Goal: Transaction & Acquisition: Purchase product/service

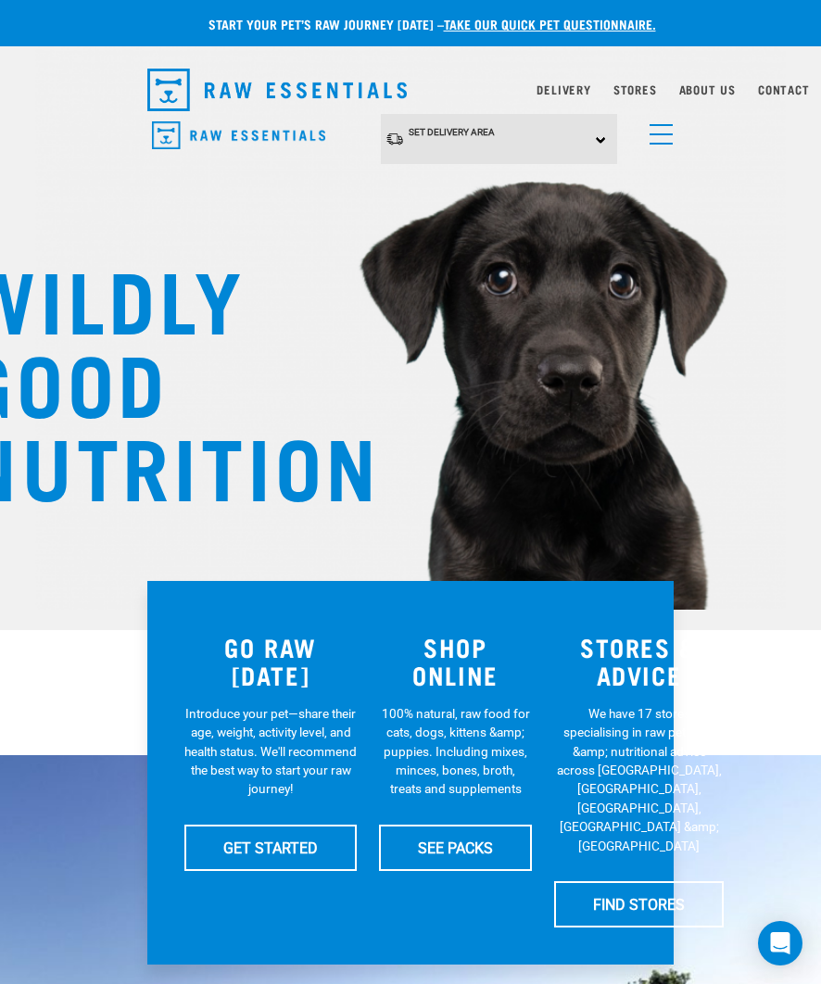
scroll to position [0, 14]
click at [247, 94] on img "dropdown navigation" at bounding box center [276, 90] width 259 height 43
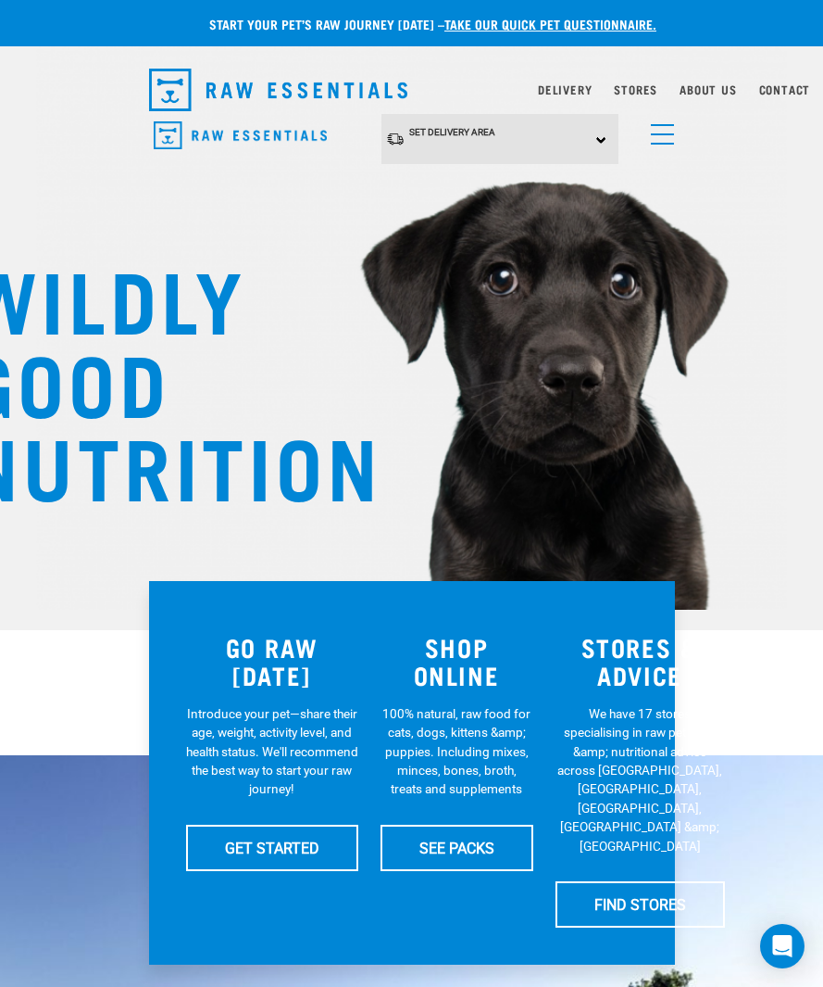
click at [467, 702] on div "SHOP ONLINE 100% natural, raw food for cats, dogs, kittens &amp; puppies. Inclu…" at bounding box center [457, 773] width 175 height 333
click at [460, 671] on h3 "SHOP ONLINE" at bounding box center [457, 661] width 153 height 57
click at [489, 673] on h3 "SHOP ONLINE" at bounding box center [457, 661] width 153 height 57
click at [473, 861] on link "SEE PACKS" at bounding box center [457, 847] width 153 height 46
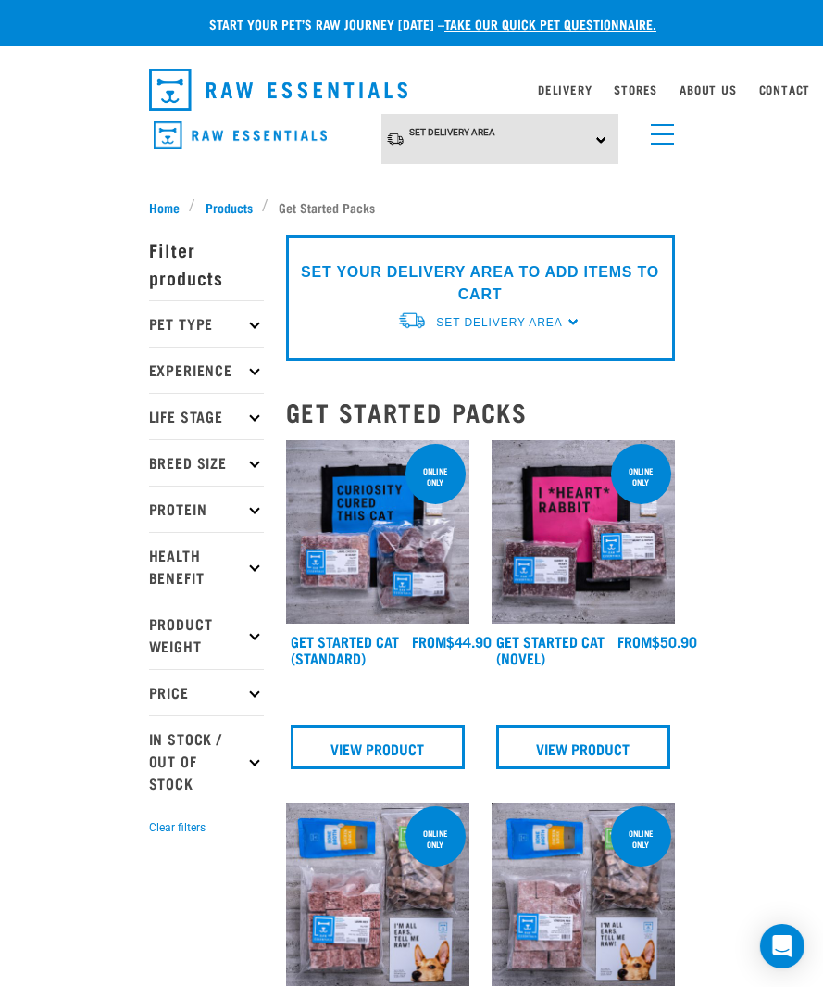
scroll to position [0, 12]
click at [235, 324] on p "Pet Type" at bounding box center [206, 323] width 115 height 46
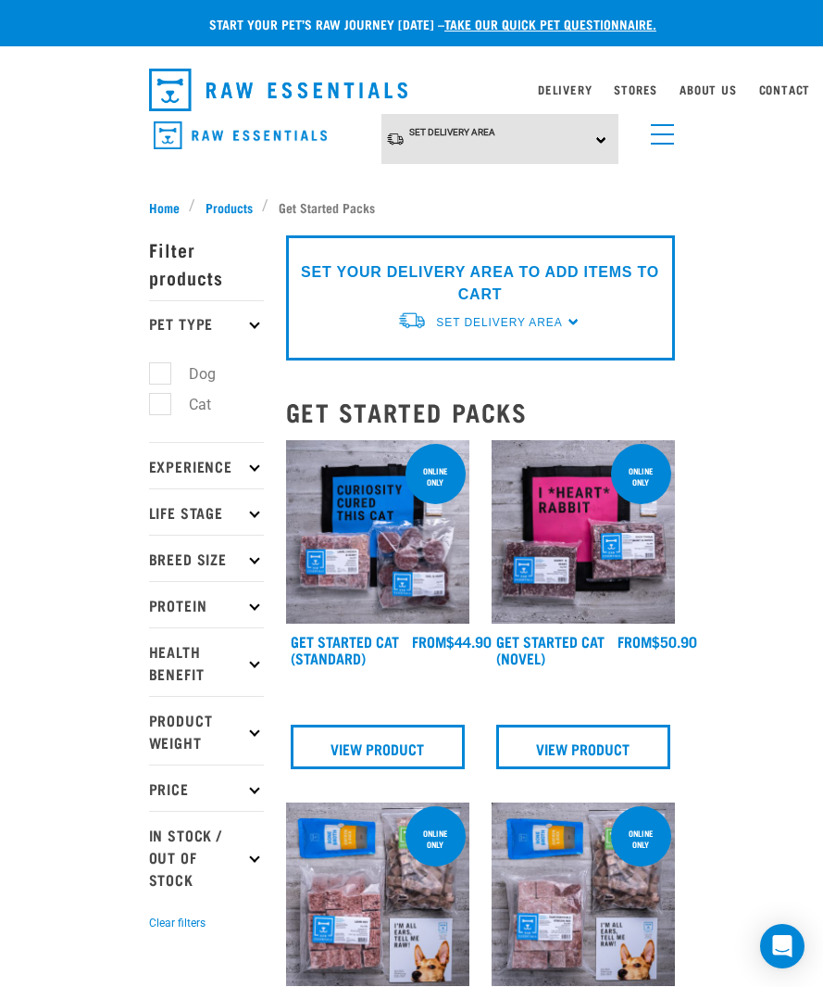
click at [159, 362] on label "Dog" at bounding box center [191, 373] width 64 height 23
click at [149, 365] on input "Dog" at bounding box center [155, 371] width 12 height 12
checkbox input "true"
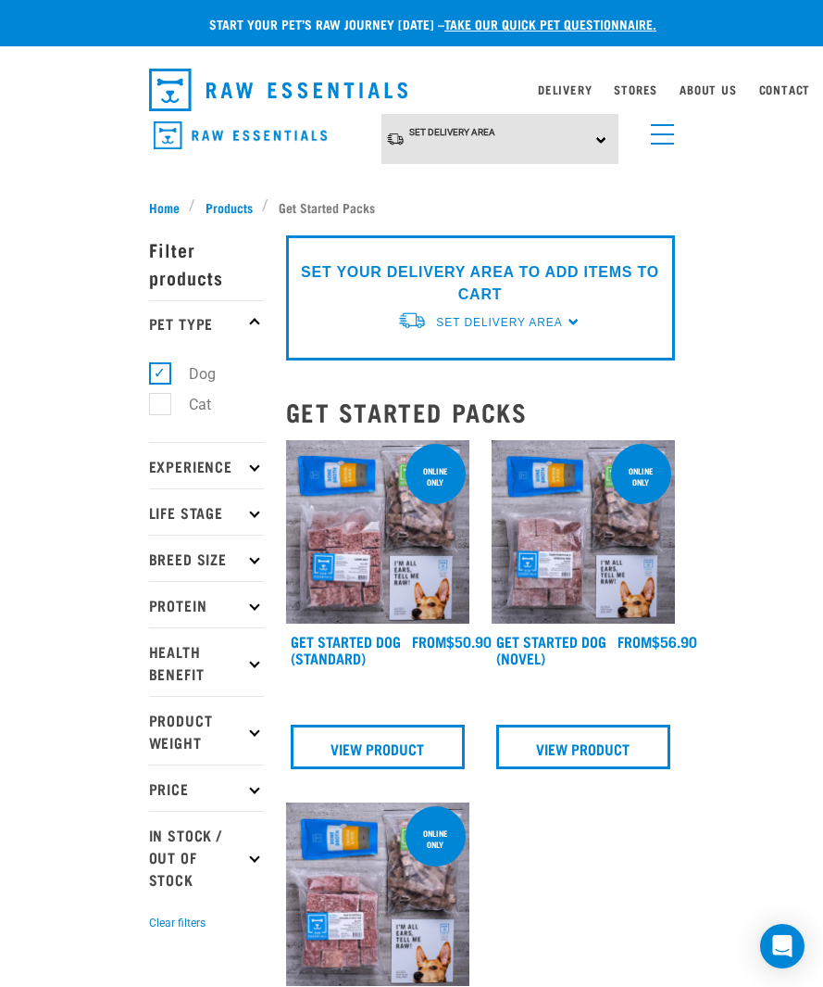
click at [653, 114] on link "menu" at bounding box center [658, 129] width 33 height 33
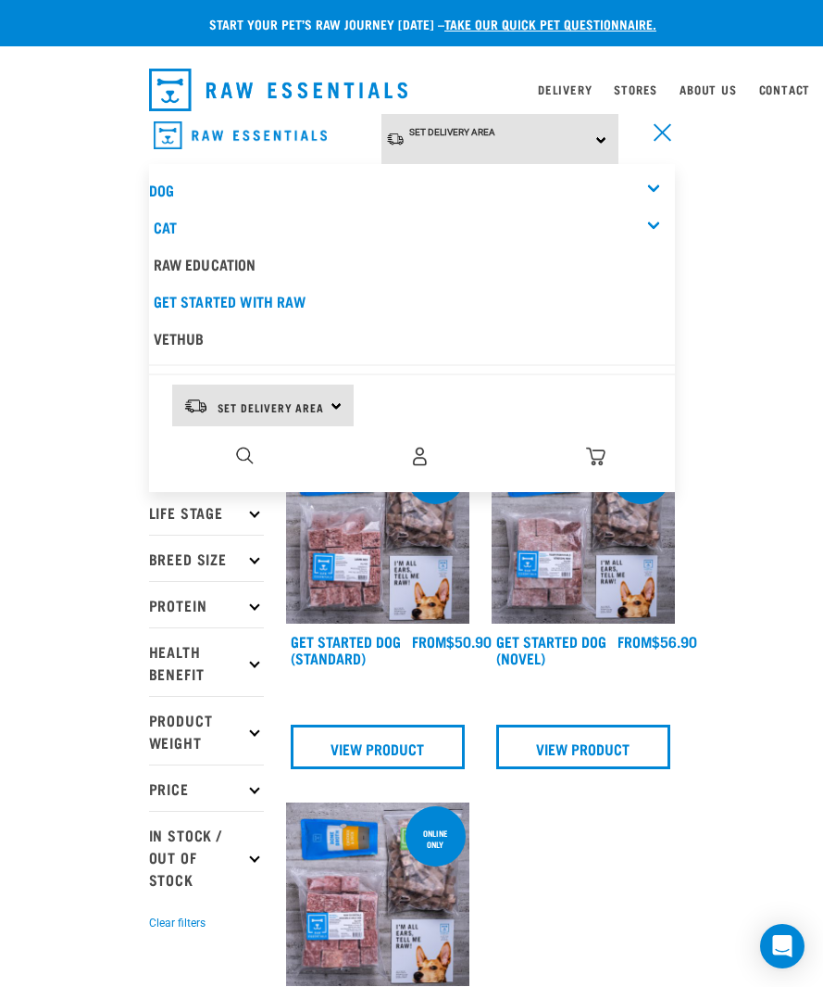
click at [168, 185] on link "Dog" at bounding box center [161, 189] width 25 height 8
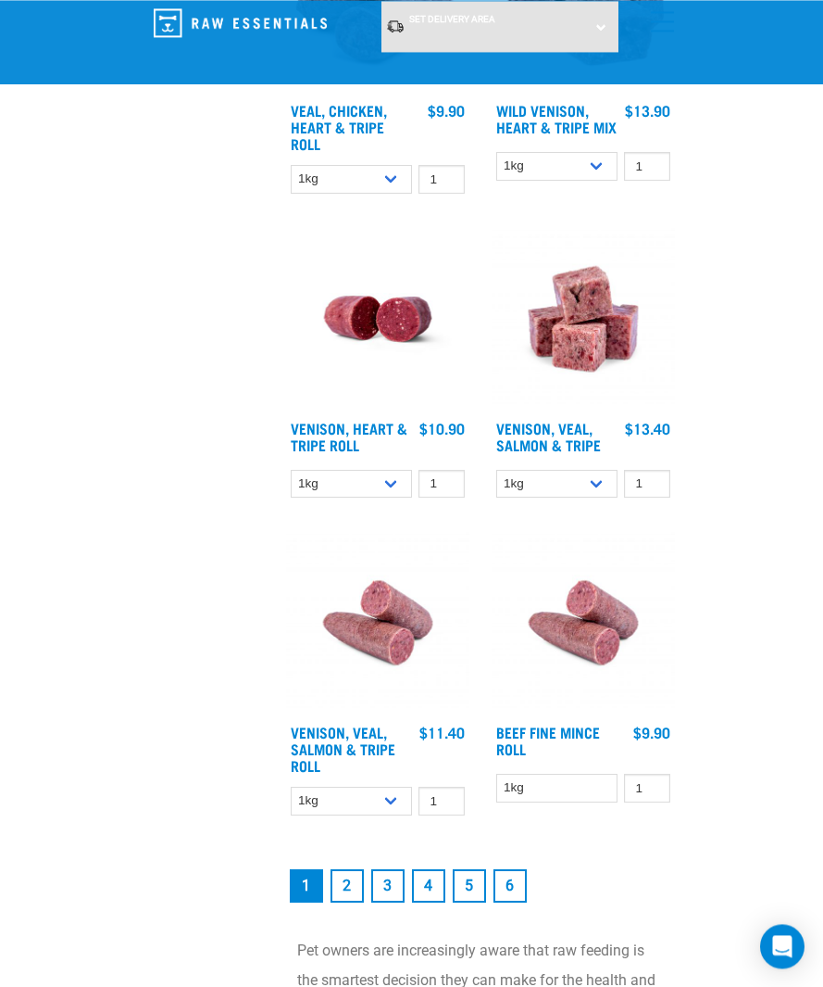
scroll to position [4591, 0]
click at [597, 181] on select "1kg 3kg" at bounding box center [557, 166] width 122 height 29
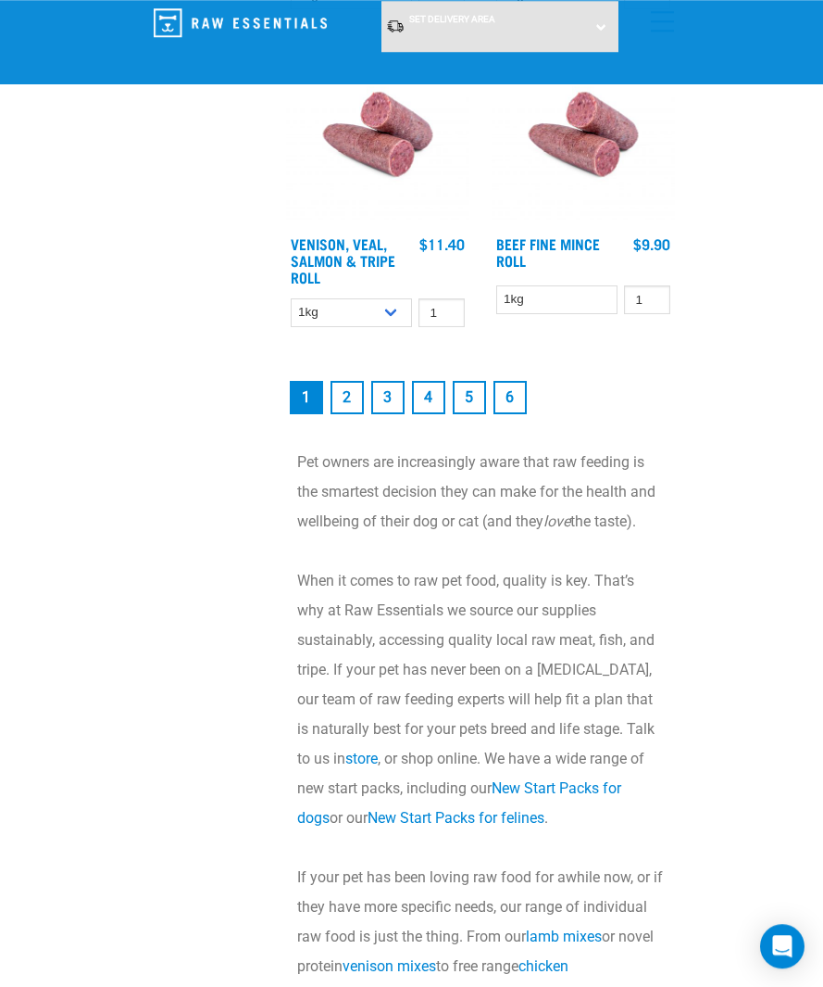
scroll to position [5079, 0]
click at [360, 414] on link "2" at bounding box center [347, 397] width 33 height 33
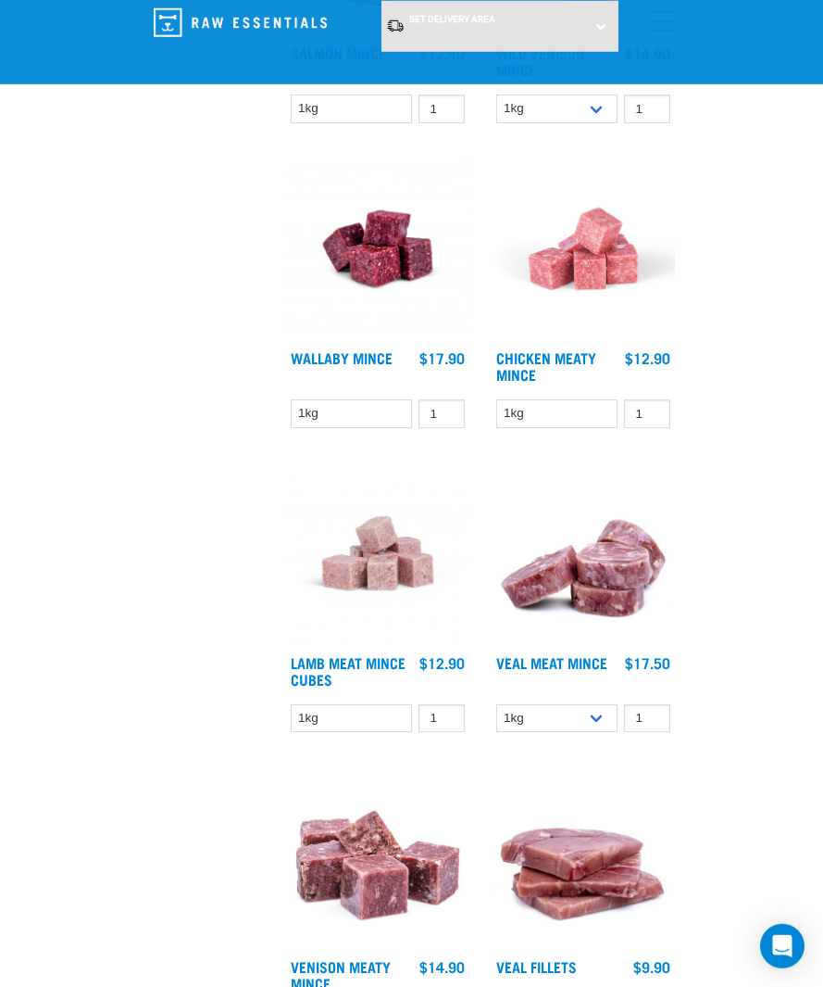
scroll to position [2898, 0]
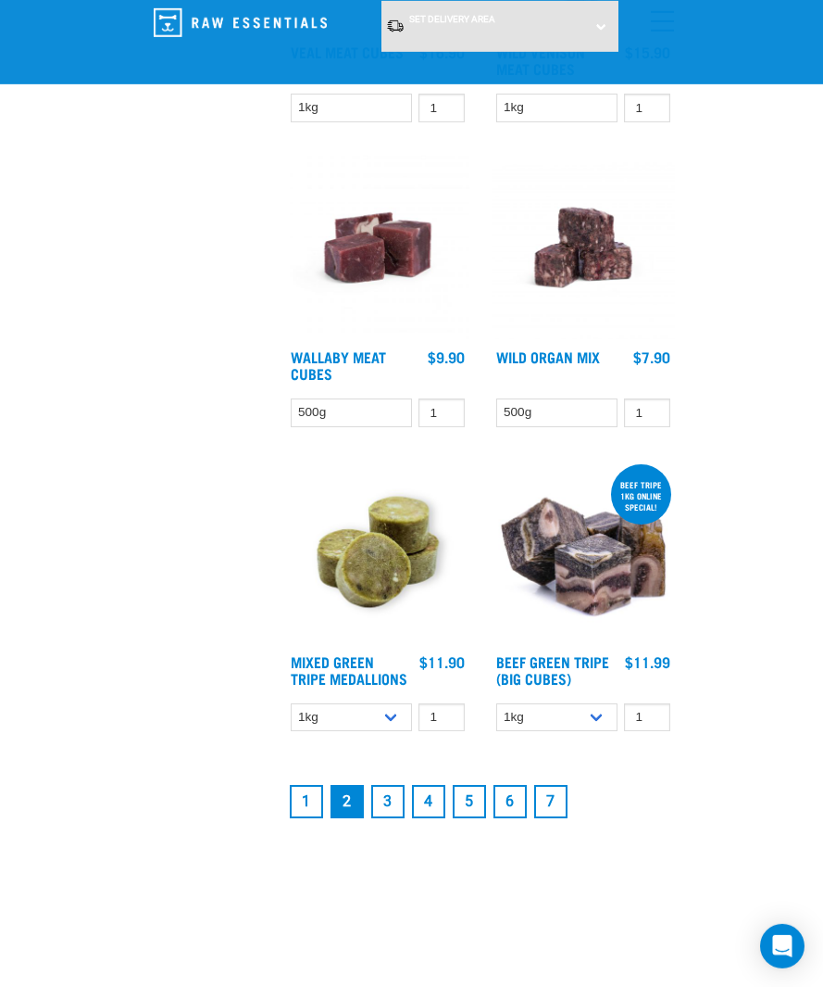
scroll to position [4418, 0]
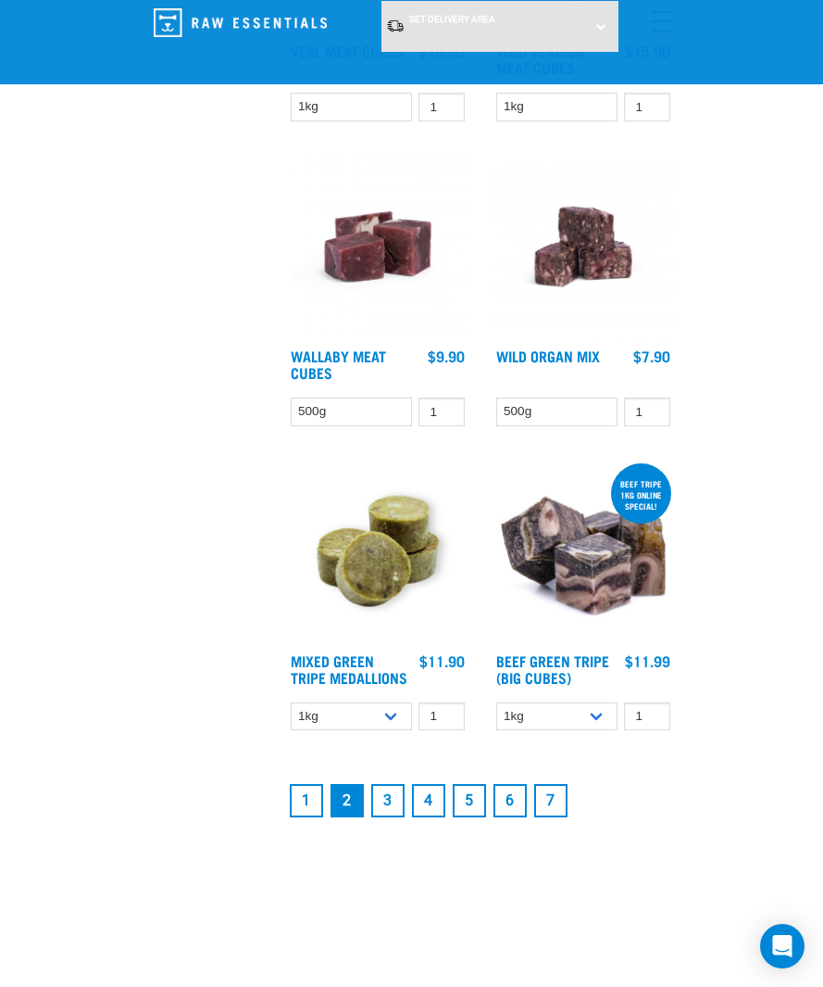
click at [384, 817] on link "3" at bounding box center [387, 800] width 33 height 33
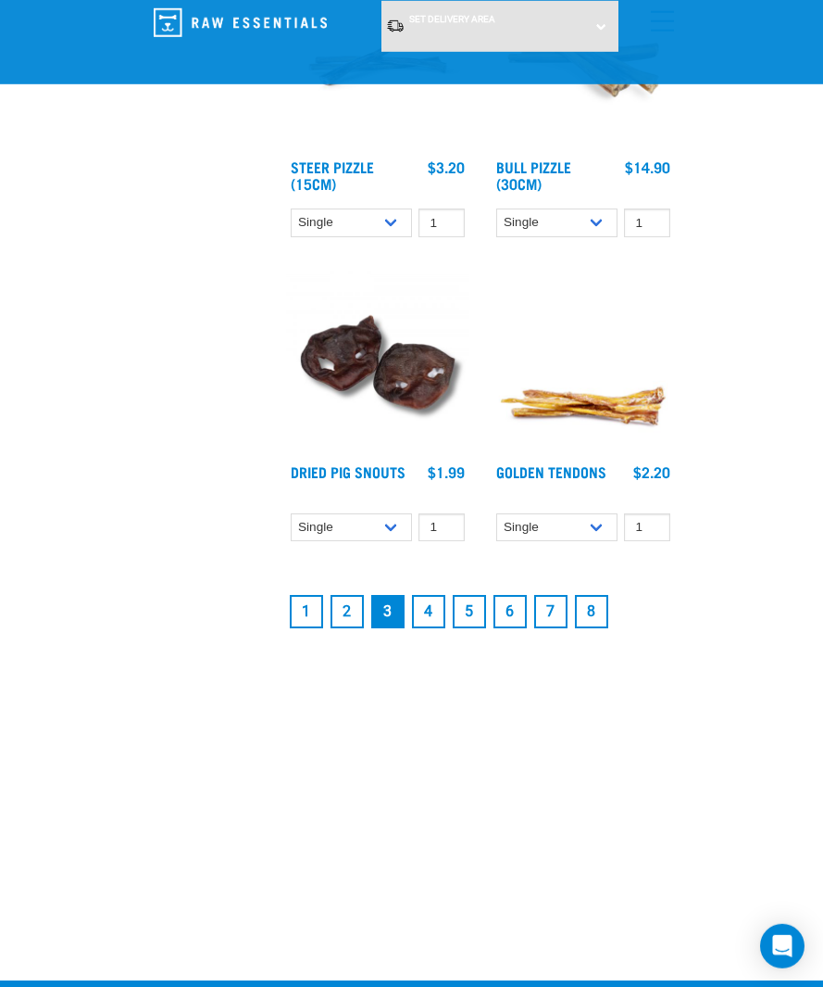
scroll to position [4621, 0]
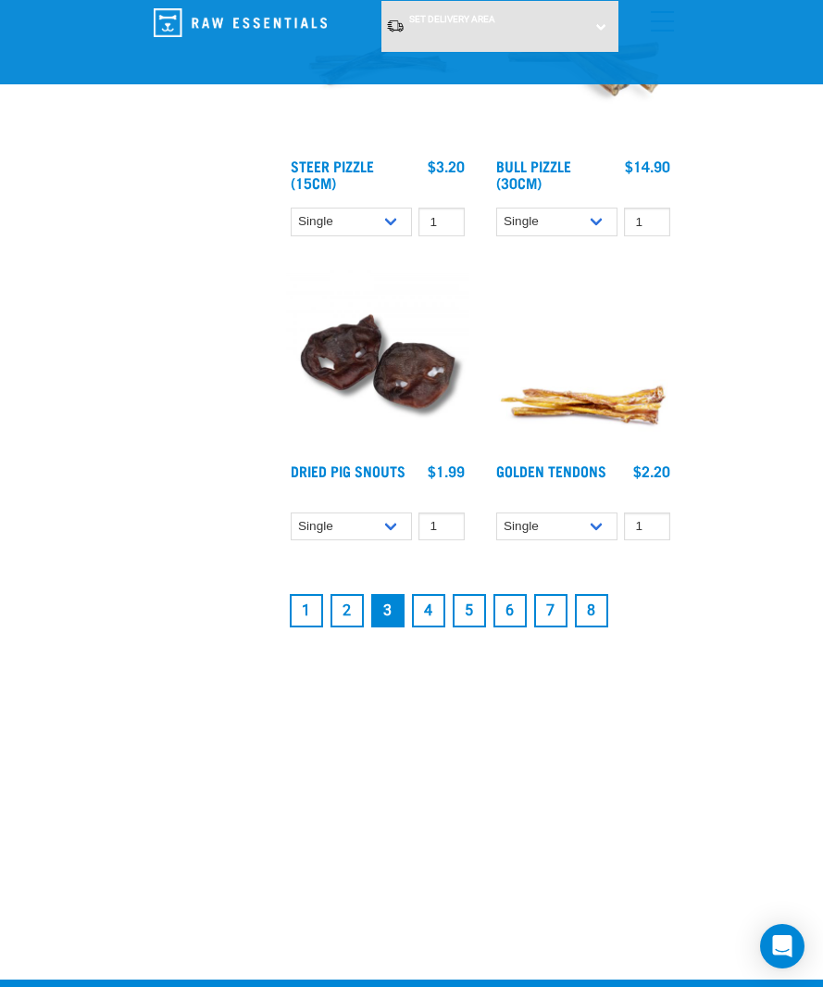
click at [434, 616] on link "4" at bounding box center [428, 610] width 33 height 33
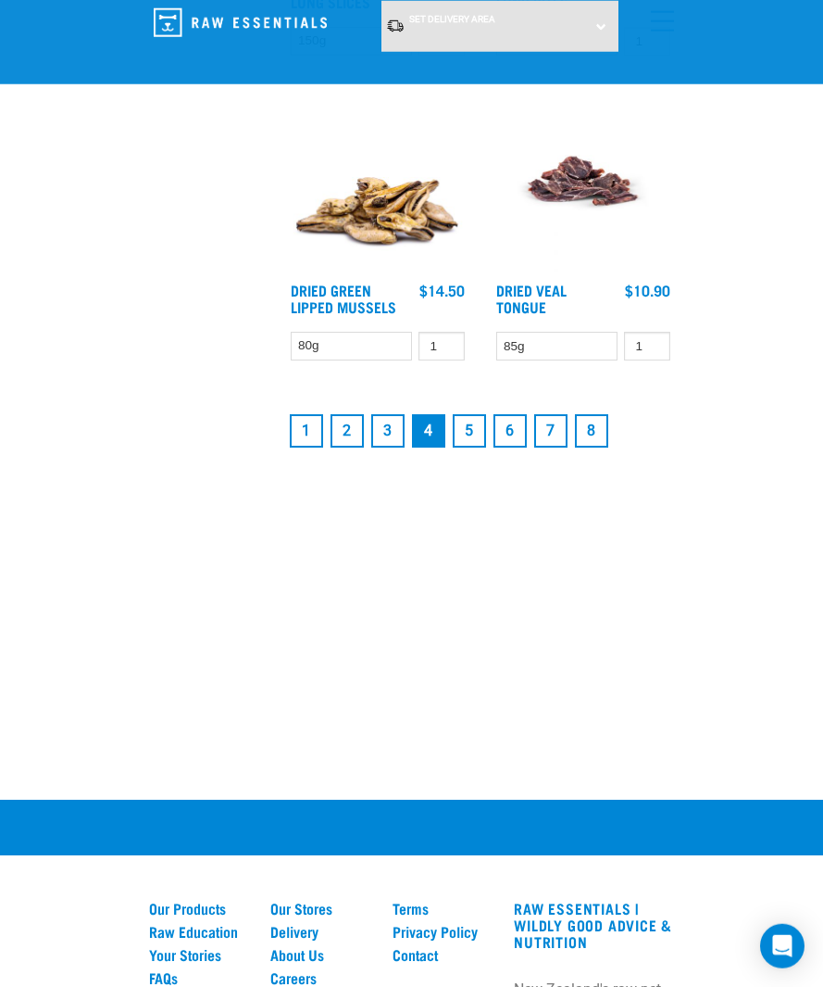
scroll to position [4803, 0]
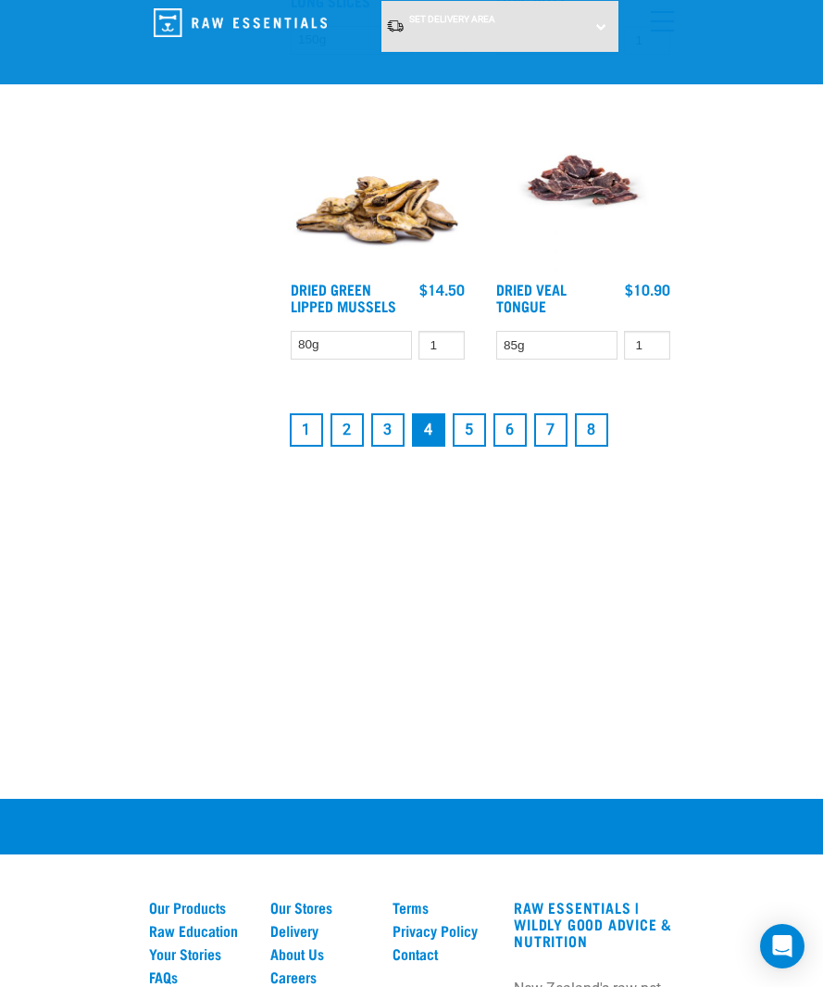
click at [464, 446] on link "5" at bounding box center [469, 429] width 33 height 33
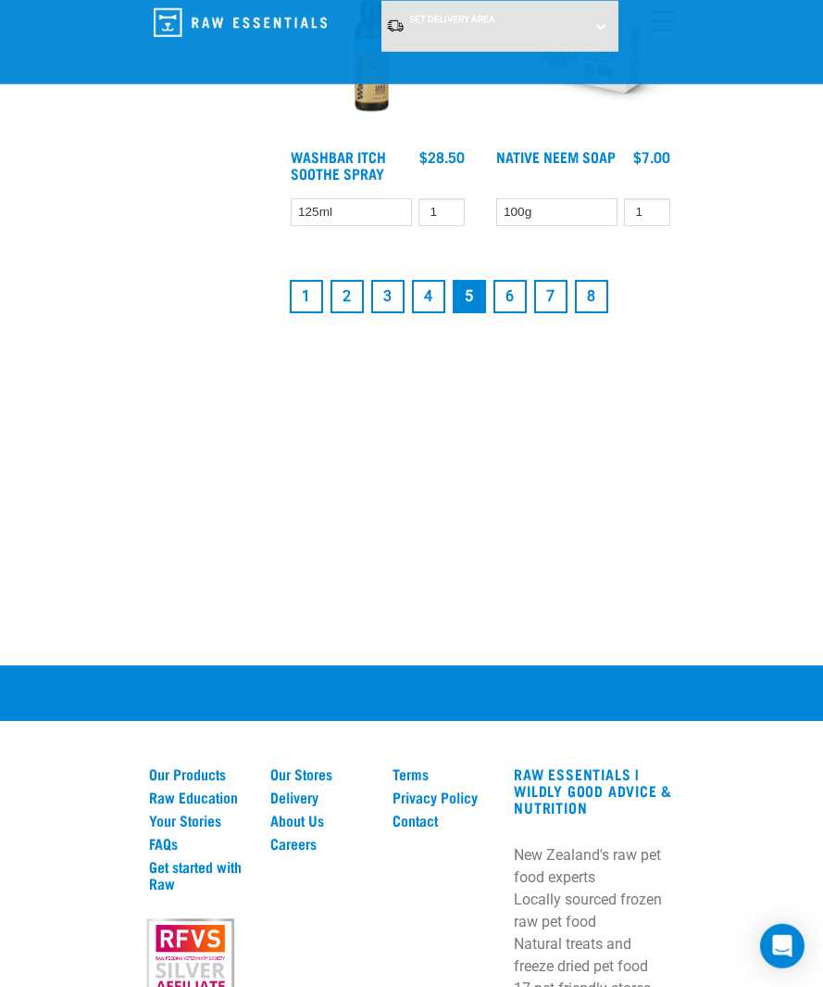
scroll to position [5063, 0]
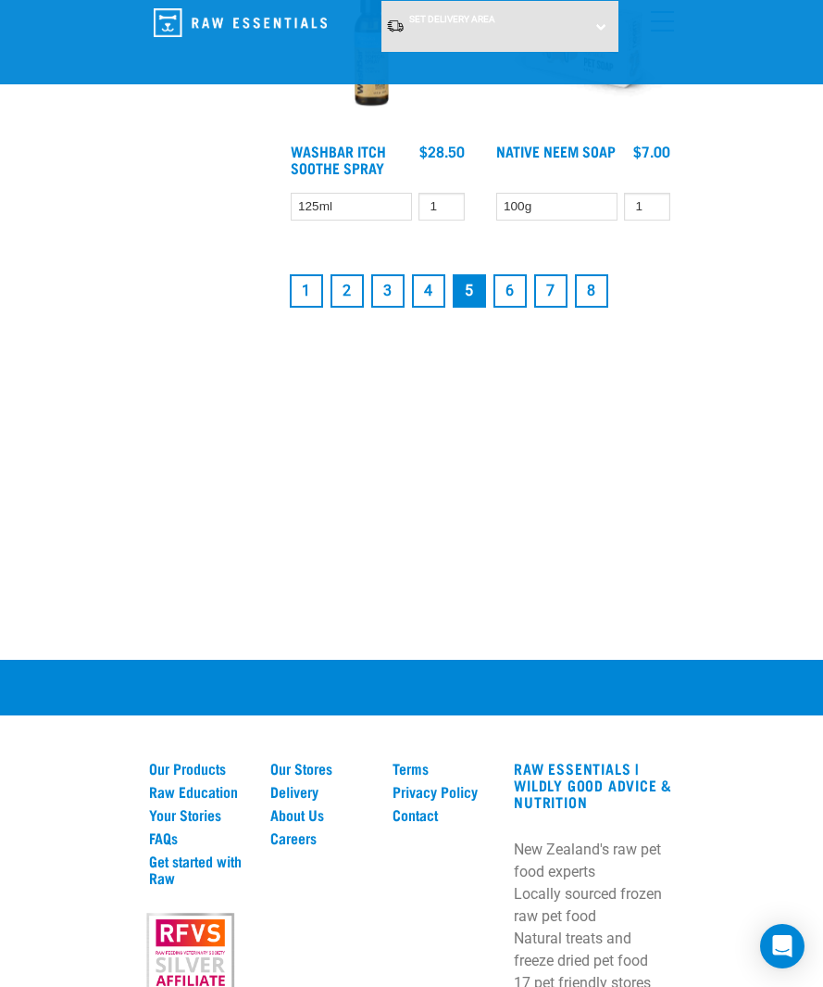
click at [509, 308] on link "6" at bounding box center [510, 290] width 33 height 33
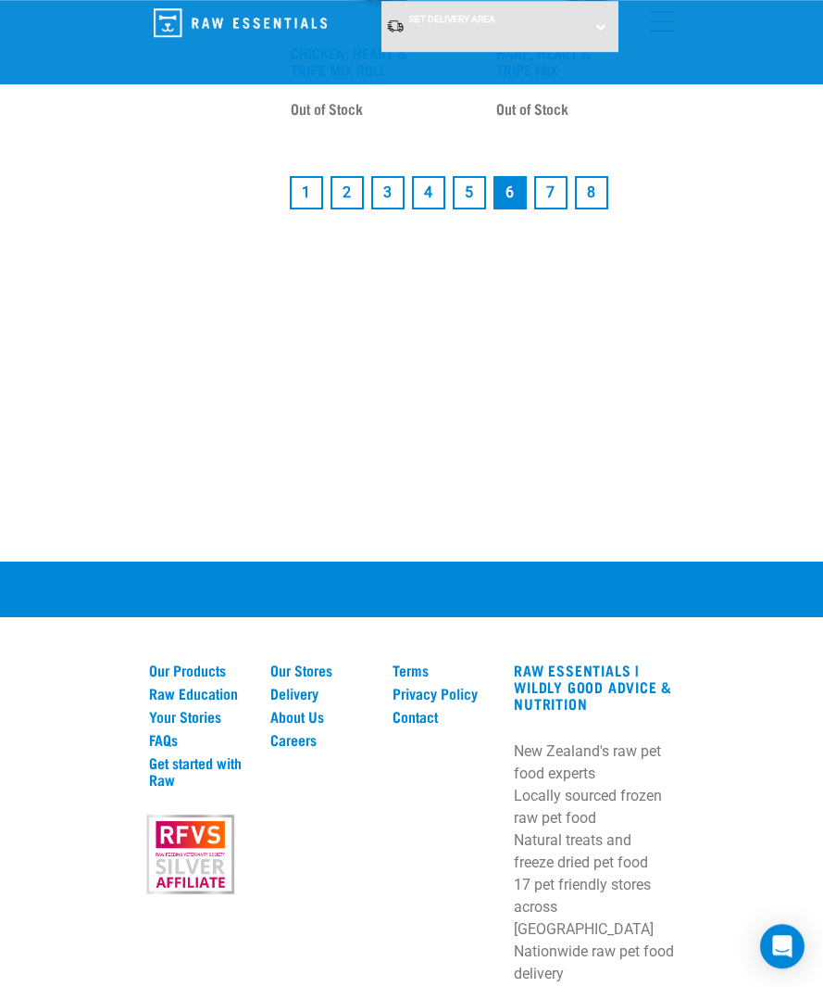
scroll to position [5096, 0]
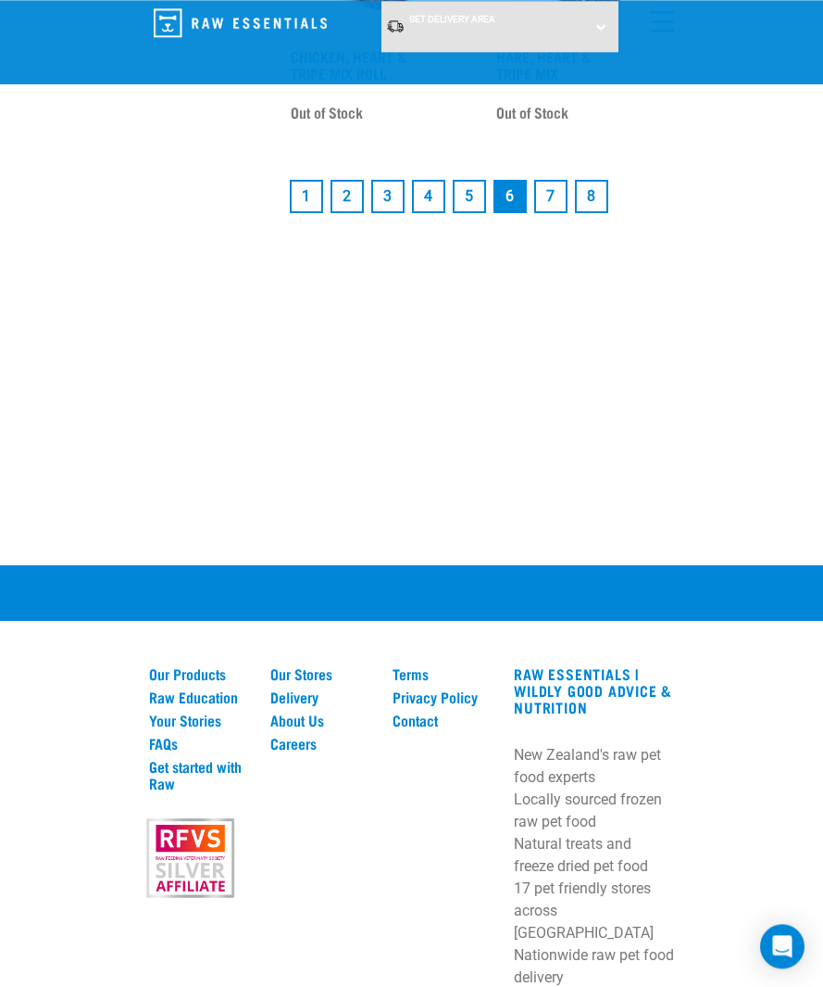
click at [357, 213] on link "2" at bounding box center [347, 196] width 33 height 33
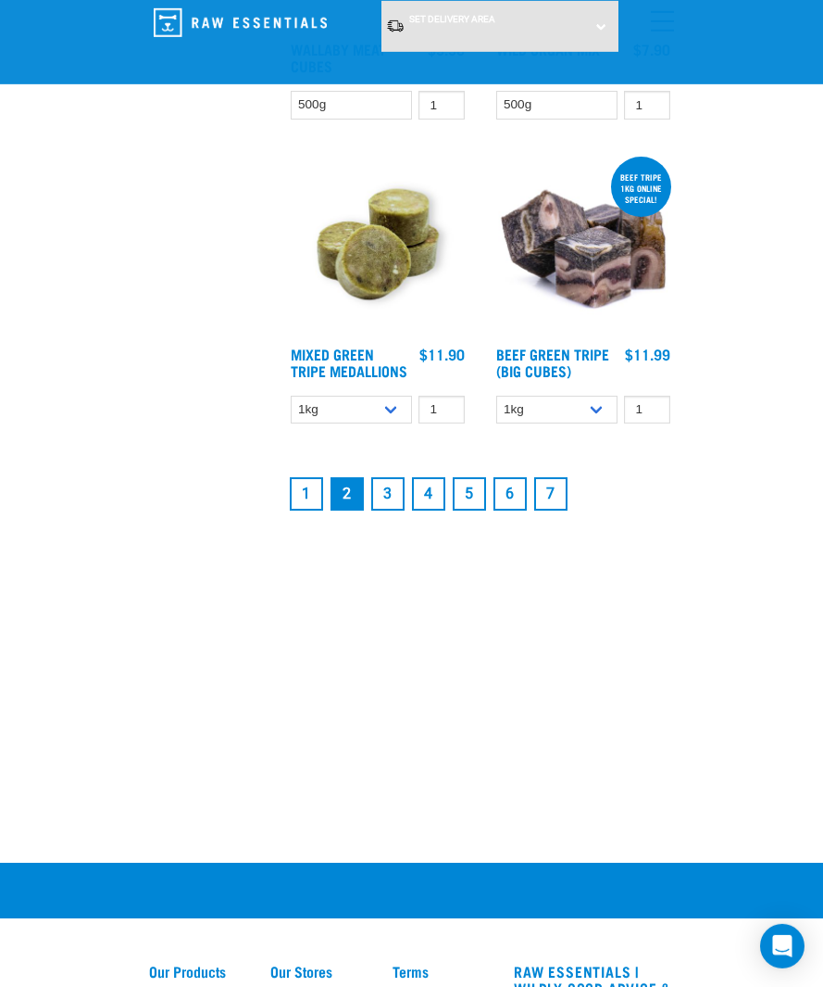
scroll to position [4726, 0]
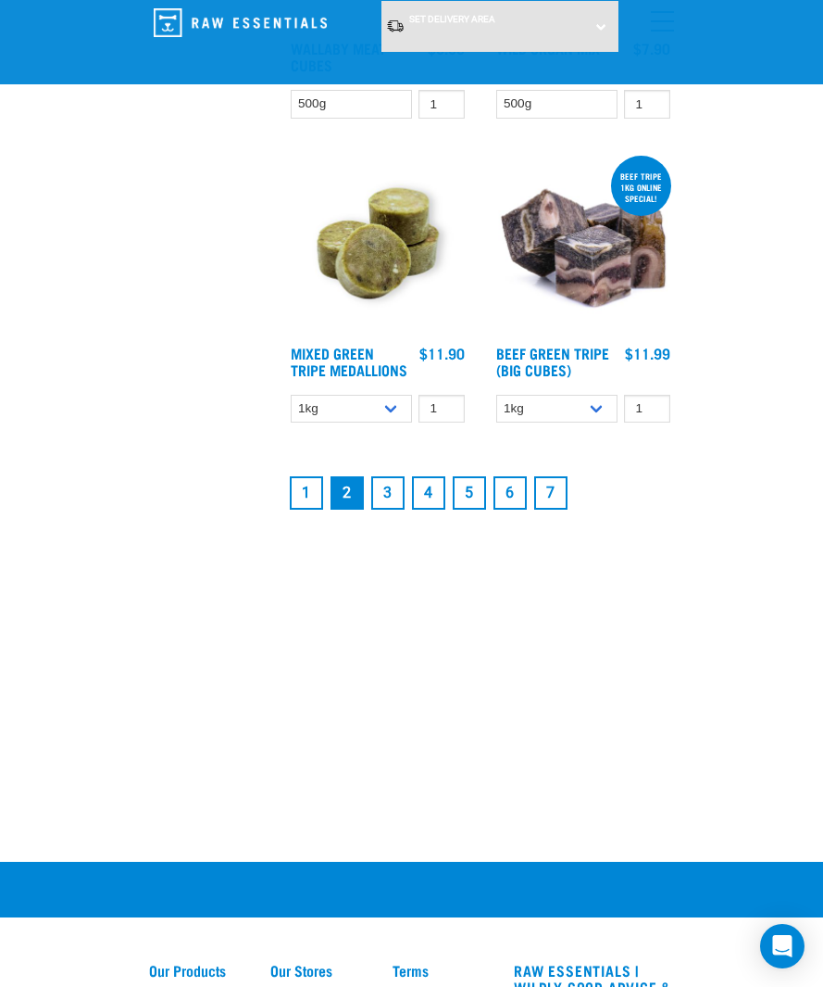
click at [308, 509] on link "1" at bounding box center [306, 492] width 33 height 33
click at [309, 486] on link "1" at bounding box center [306, 492] width 33 height 33
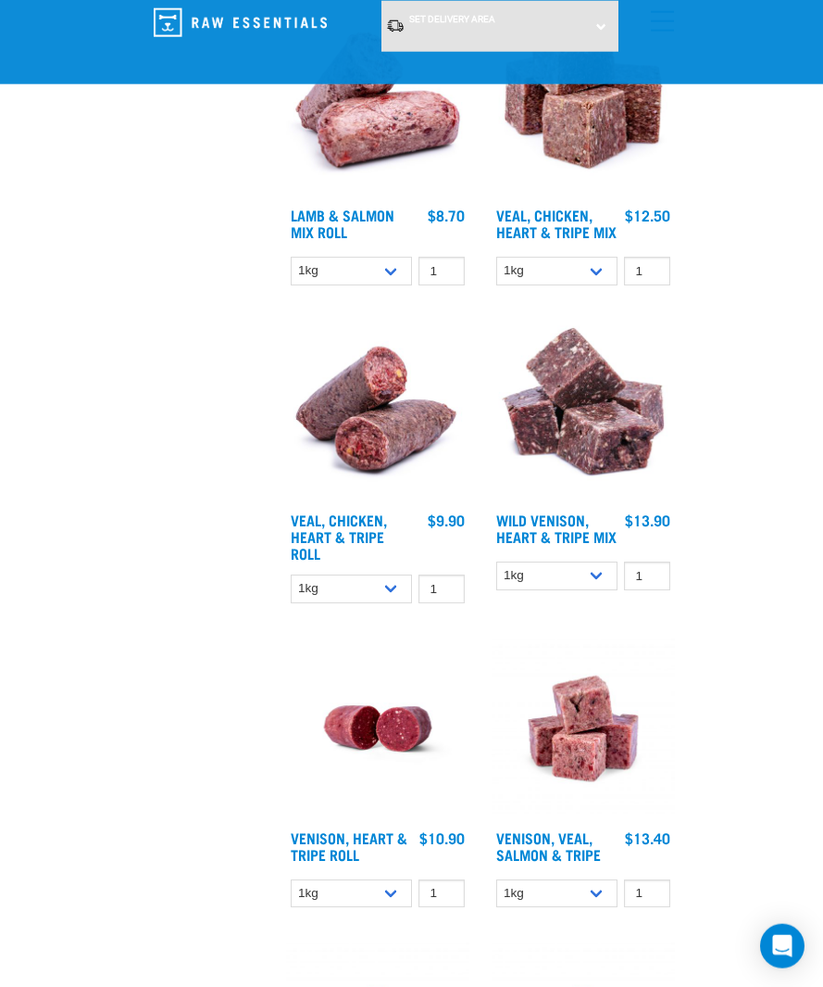
scroll to position [4182, 0]
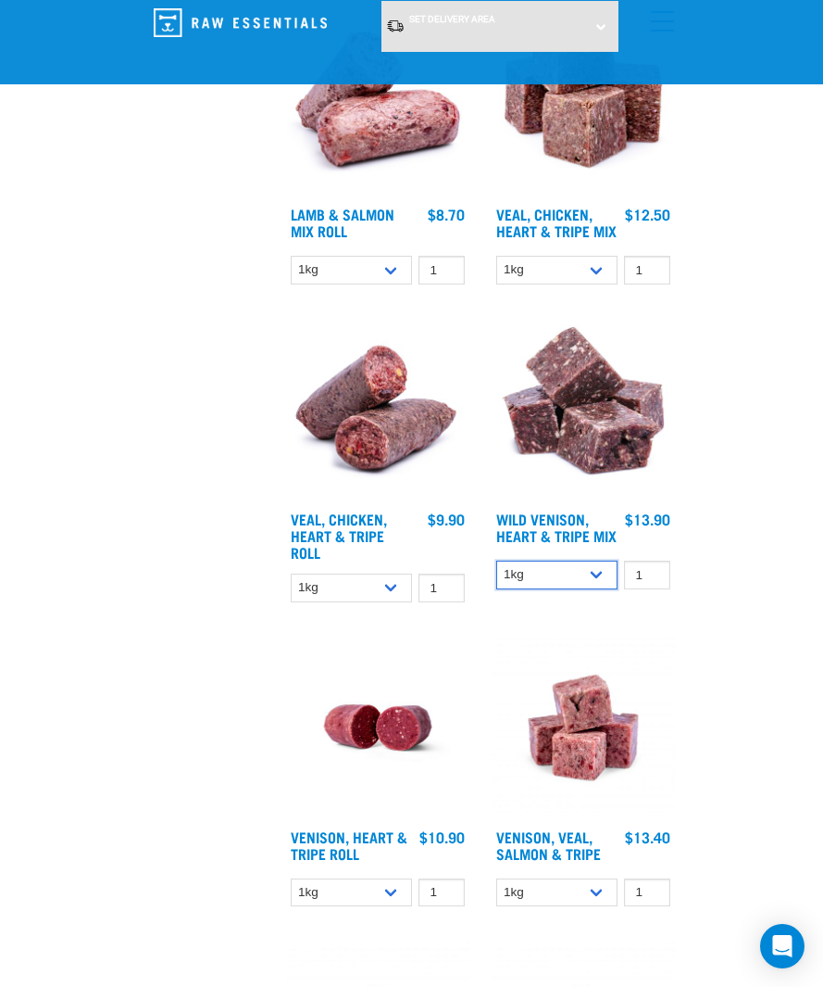
click at [592, 589] on select "1kg 3kg" at bounding box center [557, 574] width 122 height 29
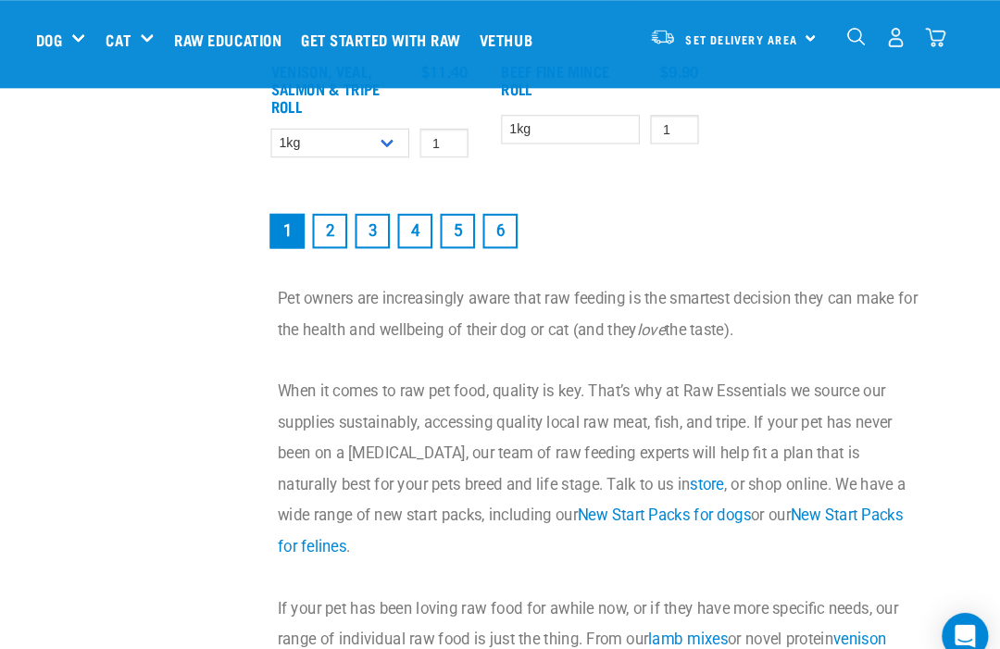
scroll to position [3810, 0]
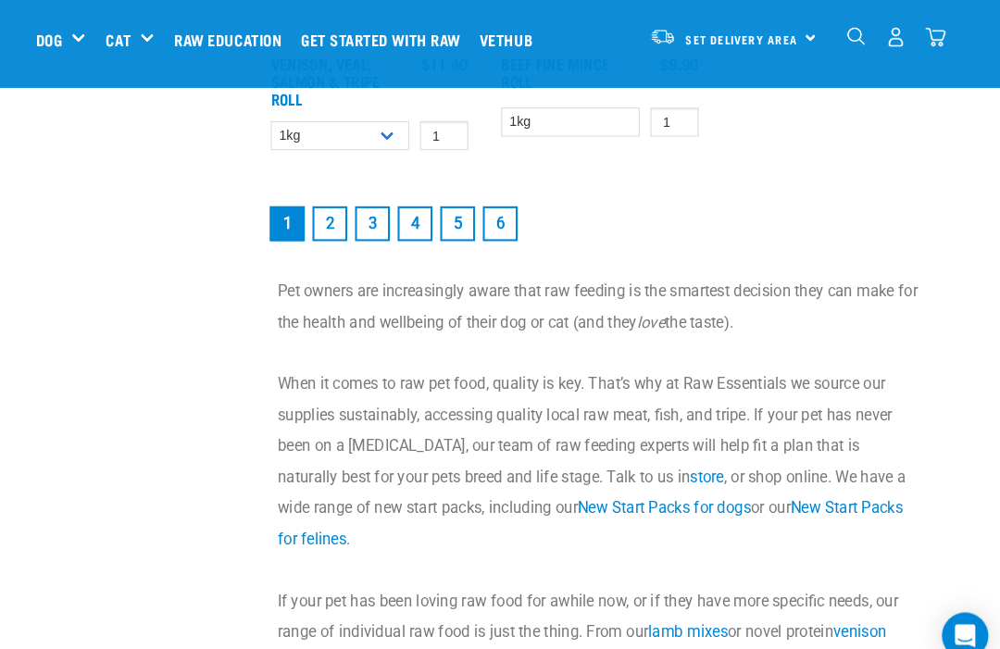
click at [335, 229] on link "2" at bounding box center [351, 213] width 33 height 33
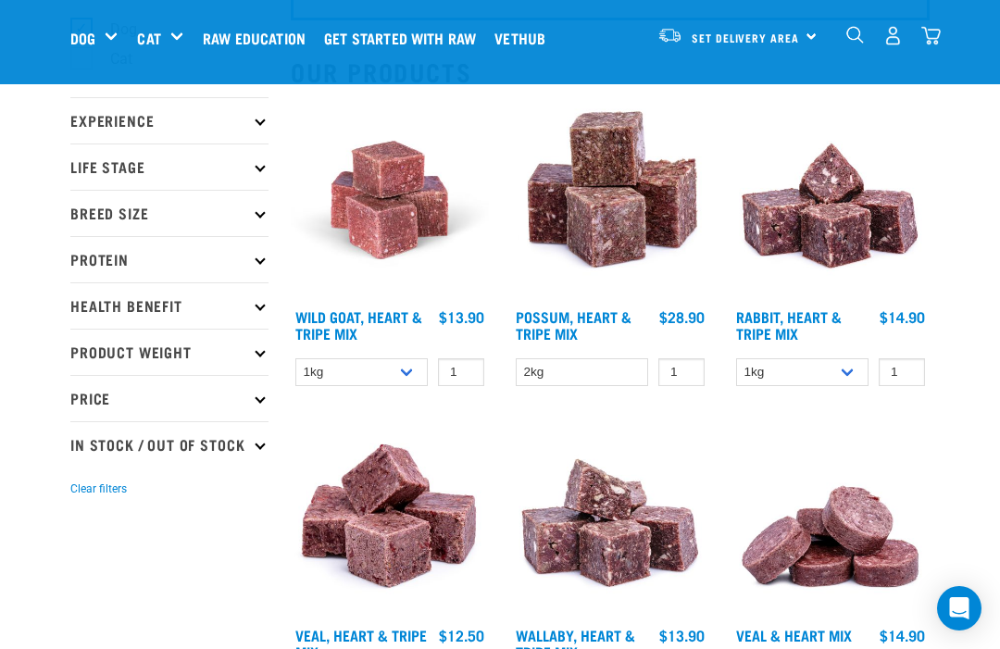
scroll to position [175, 0]
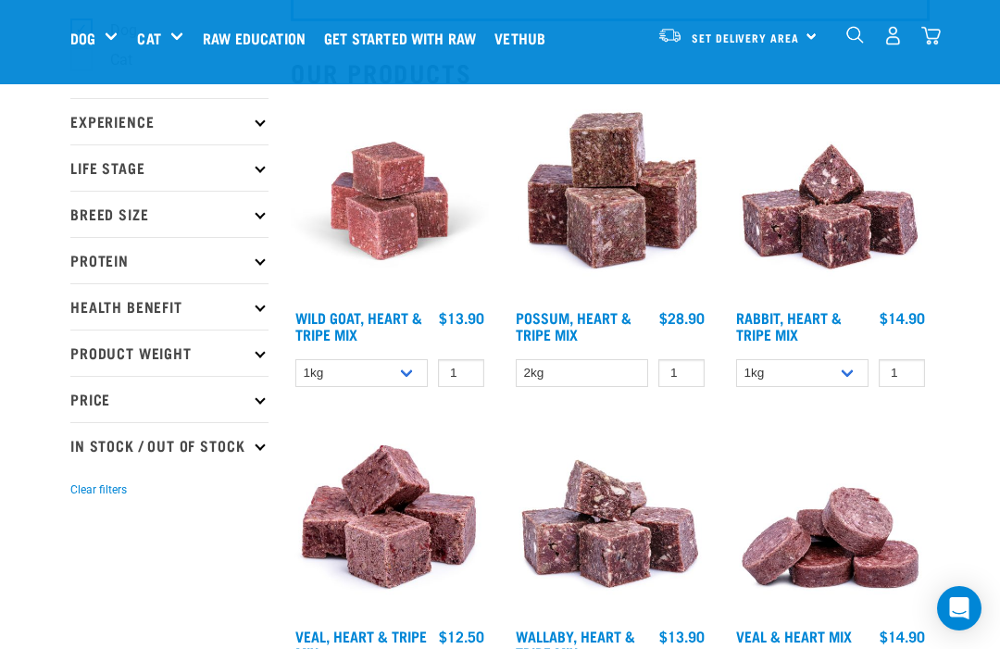
click at [427, 367] on select "1kg 3kg" at bounding box center [361, 373] width 132 height 29
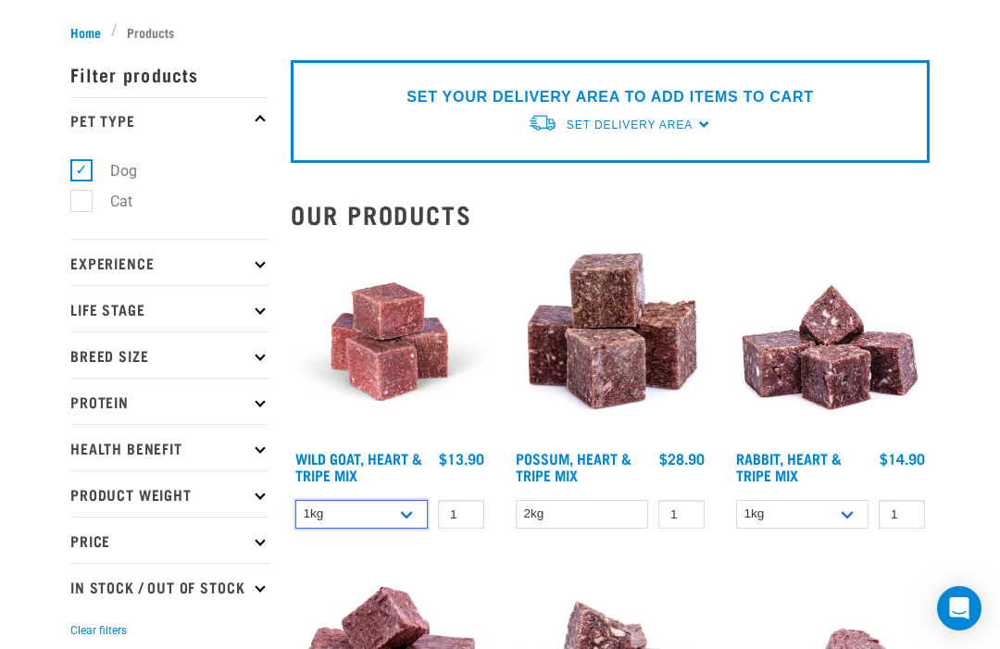
scroll to position [44, 0]
